Goal: Information Seeking & Learning: Find specific fact

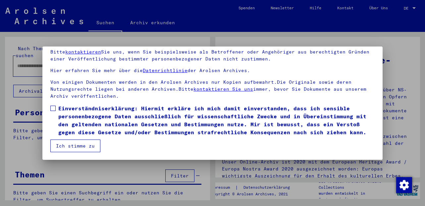
scroll to position [54, 0]
click at [54, 107] on span at bounding box center [52, 107] width 5 height 5
click at [67, 146] on button "Ich stimme zu" at bounding box center [75, 145] width 50 height 13
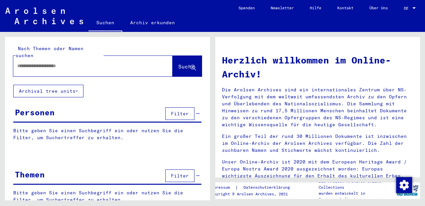
click at [81, 62] on input "text" at bounding box center [85, 65] width 136 height 7
type input "*****"
click at [178, 63] on span "Suche" at bounding box center [186, 66] width 17 height 7
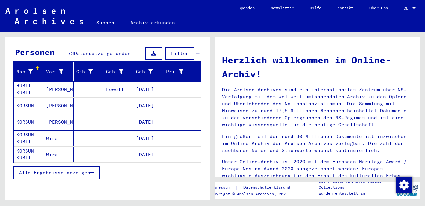
scroll to position [80, 0]
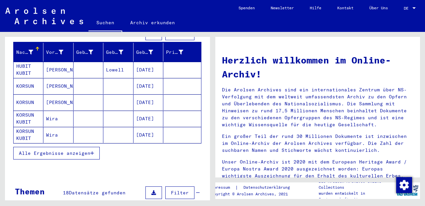
click at [77, 150] on span "Alle Ergebnisse anzeigen" at bounding box center [55, 153] width 72 height 6
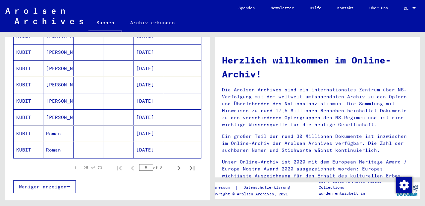
scroll to position [438, 0]
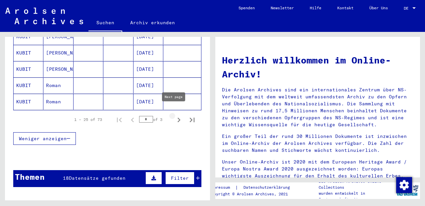
click at [175, 115] on icon "Next page" at bounding box center [178, 119] width 9 height 9
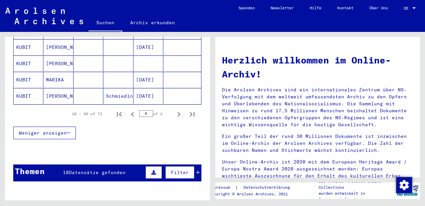
scroll to position [477, 0]
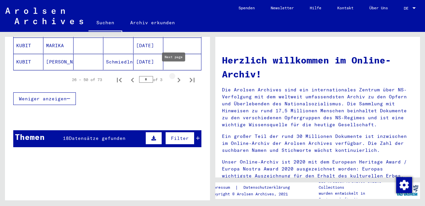
click at [174, 75] on icon "Next page" at bounding box center [178, 79] width 9 height 9
type input "*"
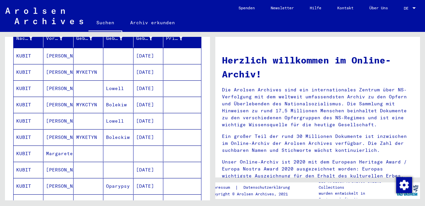
scroll to position [80, 0]
